Goal: Information Seeking & Learning: Learn about a topic

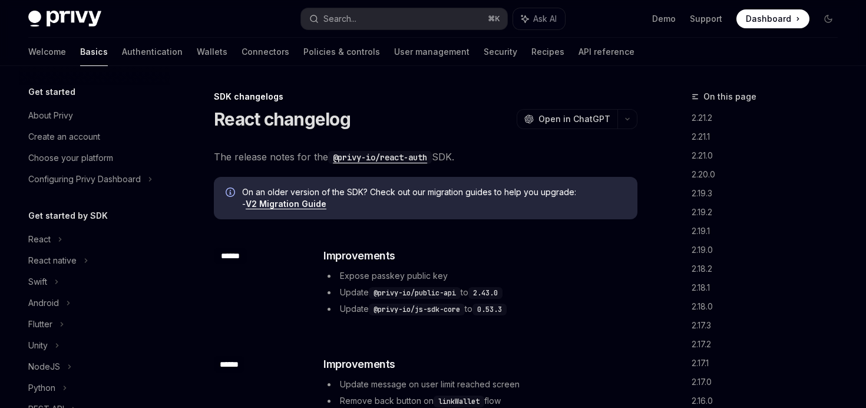
scroll to position [253, 0]
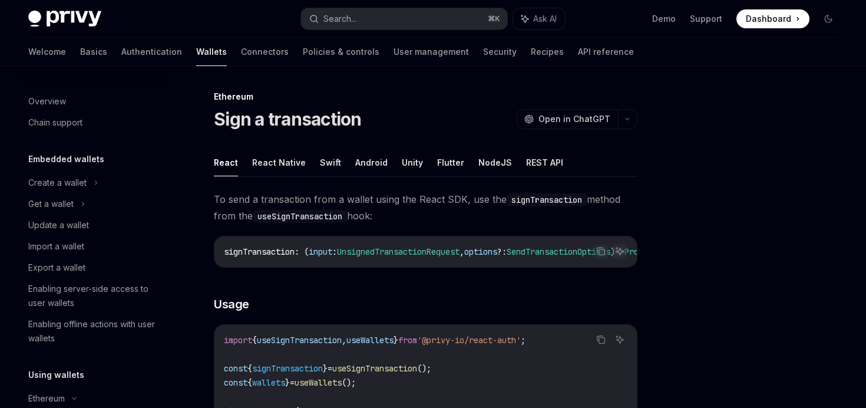
scroll to position [204, 0]
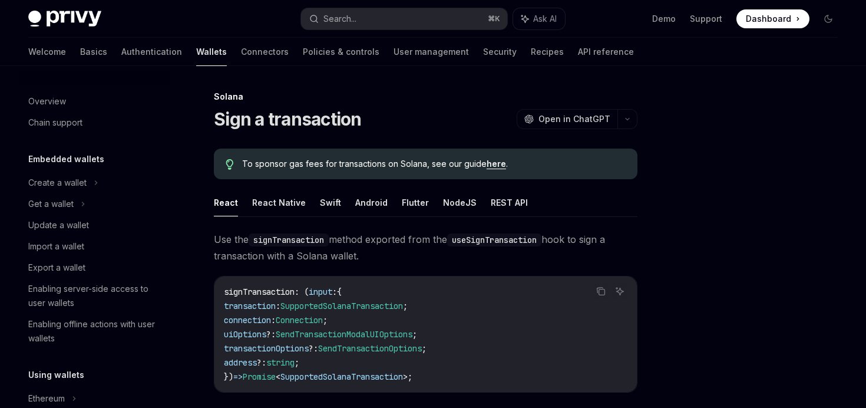
scroll to position [246, 0]
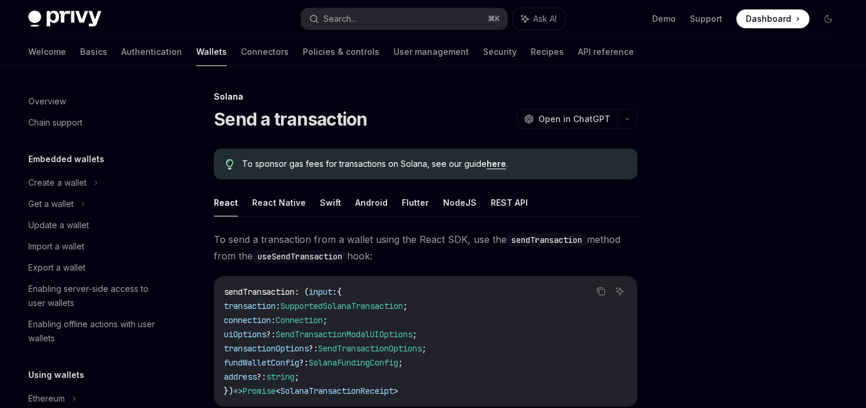
scroll to position [225, 0]
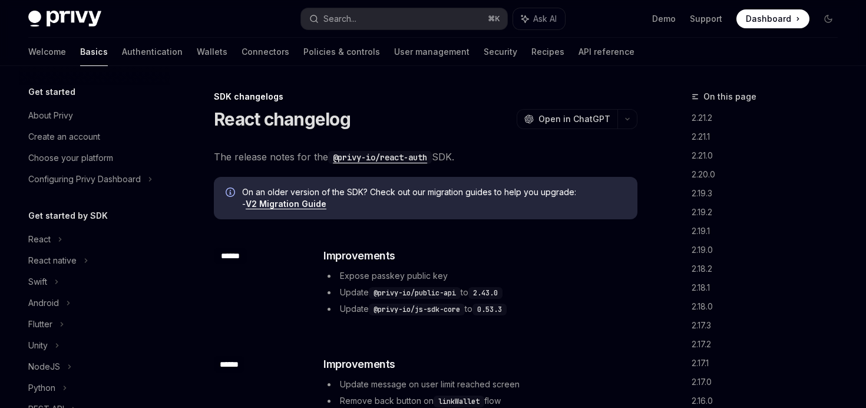
scroll to position [253, 0]
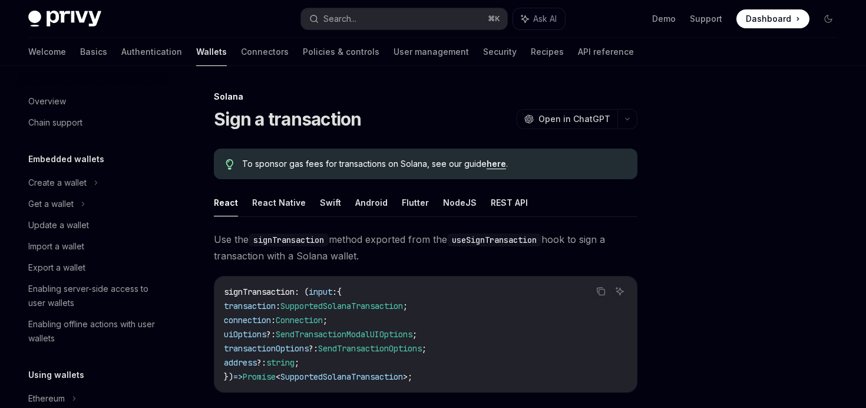
scroll to position [246, 0]
